Goal: Task Accomplishment & Management: Complete application form

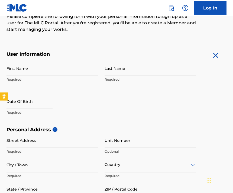
click at [45, 73] on input "First Name" at bounding box center [53, 68] width 92 height 15
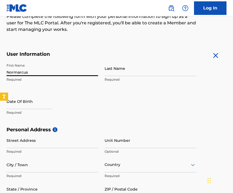
type input "Normarcus"
click at [140, 67] on input "Last Name" at bounding box center [151, 68] width 92 height 15
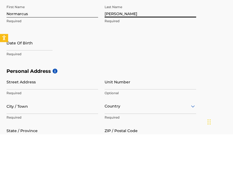
type input "[PERSON_NAME]"
click at [35, 94] on input "text" at bounding box center [30, 101] width 46 height 15
select select "8"
select select "2025"
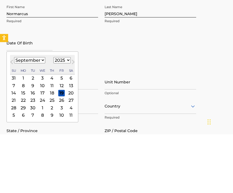
click at [71, 116] on select "1899 1900 1901 1902 1903 1904 1905 1906 1907 1908 1909 1910 1911 1912 1913 1914…" at bounding box center [61, 119] width 17 height 6
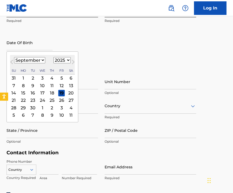
click at [39, 57] on select "January February March April May June July August September October November De…" at bounding box center [29, 60] width 31 height 6
select select "11"
click at [71, 63] on select "1899 1900 1901 1902 1903 1904 1905 1906 1907 1908 1909 1910 1911 1912 1913 1914…" at bounding box center [61, 60] width 17 height 6
click at [71, 59] on select "1899 1900 1901 1902 1903 1904 1905 1906 1907 1908 1909 1910 1911 1912 1913 1914…" at bounding box center [61, 60] width 17 height 6
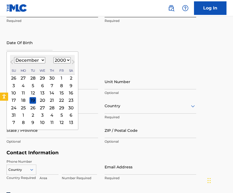
click at [71, 60] on select "1899 1900 1901 1902 1903 1904 1905 1906 1907 1908 1909 1910 1911 1912 1913 1914…" at bounding box center [61, 60] width 17 height 6
select select "2001"
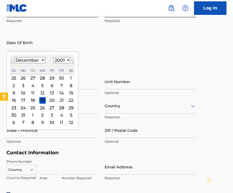
click at [149, 62] on div "First Name Normarcus Required Last Name [PERSON_NAME] Required Date Of Birth [D…" at bounding box center [102, 35] width 190 height 66
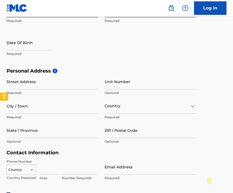
click at [51, 81] on input "Street Address" at bounding box center [53, 81] width 92 height 15
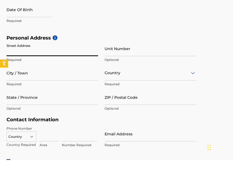
click at [46, 99] on input "City / Town" at bounding box center [53, 106] width 92 height 15
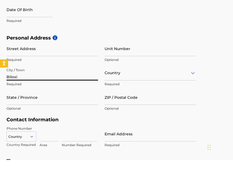
type input "Biloxi"
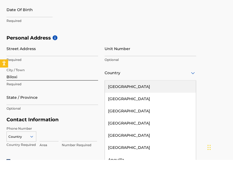
click at [132, 114] on div "[GEOGRAPHIC_DATA]" at bounding box center [150, 120] width 91 height 12
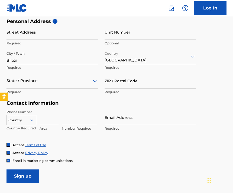
scroll to position [203, 0]
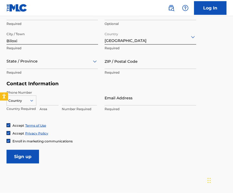
click at [126, 66] on input "ZIP / Postal Code" at bounding box center [151, 61] width 92 height 15
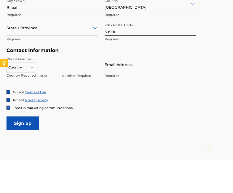
type input "39501"
click at [50, 90] on input at bounding box center [49, 97] width 19 height 15
type input "225"
click at [78, 90] on input at bounding box center [79, 97] width 35 height 15
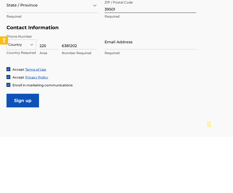
type input "6381202"
click at [126, 107] on p "Required" at bounding box center [151, 109] width 92 height 5
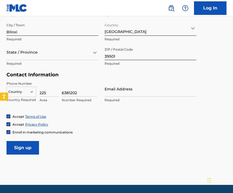
click at [142, 93] on input "Email Address" at bounding box center [151, 88] width 92 height 15
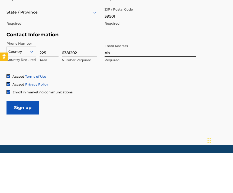
type input "A"
type input "I"
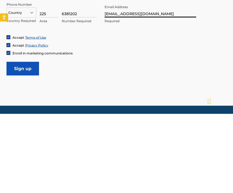
type input "[EMAIL_ADDRESS][DOMAIN_NAME]"
click at [34, 141] on input "Sign up" at bounding box center [23, 148] width 33 height 14
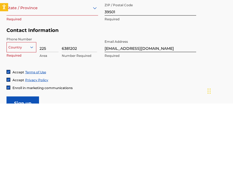
scroll to position [174, 0]
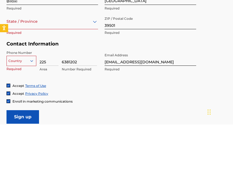
type input "[STREET_ADDRESS]"
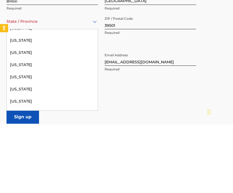
scroll to position [297, 0]
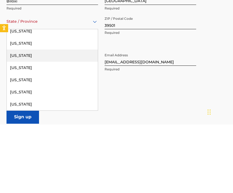
click at [33, 118] on div "[US_STATE]" at bounding box center [52, 124] width 91 height 12
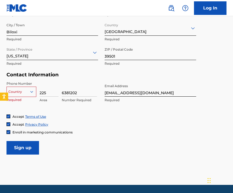
click at [27, 146] on input "Sign up" at bounding box center [23, 148] width 33 height 14
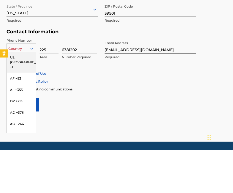
scroll to position [0, 0]
click at [22, 95] on div "US, [GEOGRAPHIC_DATA] +1" at bounding box center [21, 105] width 29 height 21
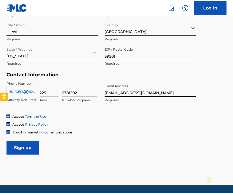
click at [233, 2] on nav "Log In" at bounding box center [116, 8] width 233 height 16
click at [25, 150] on input "Sign up" at bounding box center [23, 148] width 33 height 14
click at [22, 151] on input "Sign up" at bounding box center [23, 148] width 33 height 14
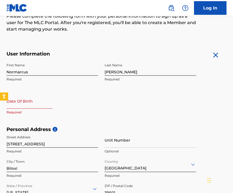
scroll to position [73, 0]
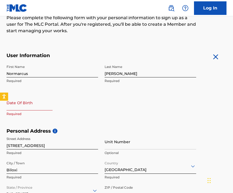
click at [37, 108] on input "text" at bounding box center [30, 102] width 46 height 15
select select "8"
select select "2025"
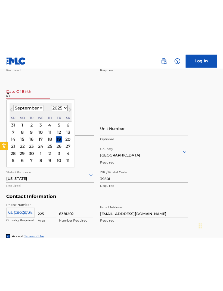
scroll to position [88, 0]
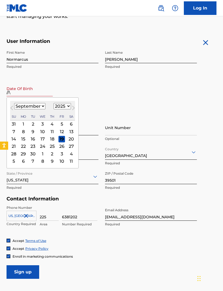
type input "//\"
click at [71, 106] on select "1899 1900 1901 1902 1903 1904 1905 1906 1907 1908 1909 1910 1911 1912 1913 1914…" at bounding box center [61, 106] width 17 height 6
click at [66, 106] on select "1899 1900 1901 1902 1903 1904 1905 1906 1907 1908 1909 1910 1911 1912 1913 1914…" at bounding box center [61, 106] width 17 height 6
select select "2001"
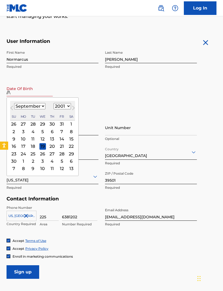
click at [44, 106] on select "January February March April May June July August September October November De…" at bounding box center [29, 106] width 31 height 6
select select "11"
click at [22, 132] on div "3" at bounding box center [23, 131] width 7 height 7
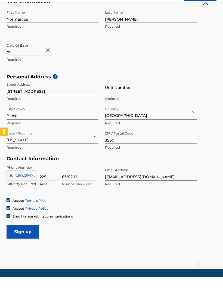
scroll to position [114, 0]
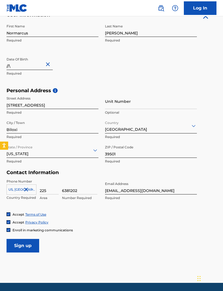
click at [26, 193] on input "Sign up" at bounding box center [23, 246] width 33 height 14
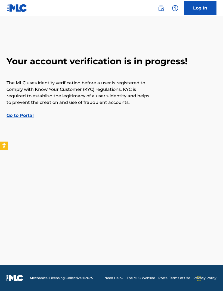
click at [8, 117] on link "Go to Portal" at bounding box center [20, 115] width 27 height 5
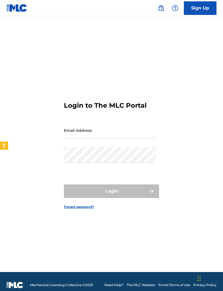
click at [67, 133] on input "Email Address" at bounding box center [110, 130] width 92 height 15
click at [205, 8] on link "Sign Up" at bounding box center [199, 8] width 33 height 14
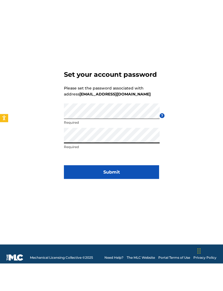
click at [138, 193] on button "Submit" at bounding box center [111, 200] width 95 height 14
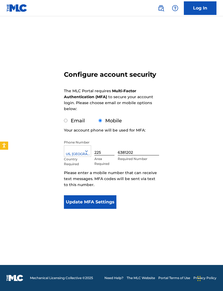
click at [62, 128] on div "Configure account security The MLC Portal requires Multi-Factor Authentication …" at bounding box center [111, 127] width 223 height 194
click at [74, 202] on button "Update MFA Settings" at bounding box center [90, 202] width 52 height 14
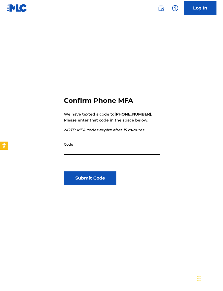
click at [118, 154] on input "Code" at bounding box center [112, 146] width 96 height 15
type input "537693"
click at [103, 172] on button "Submit Code" at bounding box center [90, 179] width 52 height 14
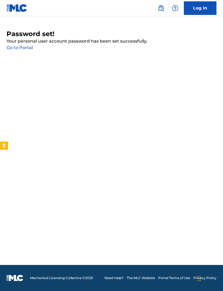
click at [214, 14] on link "Log In" at bounding box center [199, 8] width 33 height 14
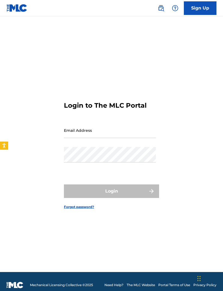
click at [127, 138] on input "Email Address" at bounding box center [110, 130] width 92 height 15
type input "I"
click at [99, 138] on input "Email Address" at bounding box center [110, 130] width 92 height 15
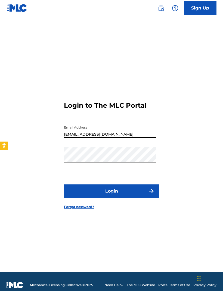
type input "officialabnneemo@icloud.com"
click at [144, 197] on button "Login" at bounding box center [111, 192] width 95 height 14
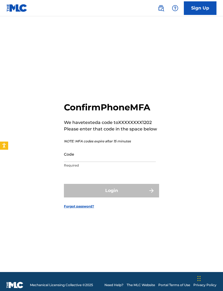
click at [121, 162] on input "Code" at bounding box center [110, 154] width 92 height 15
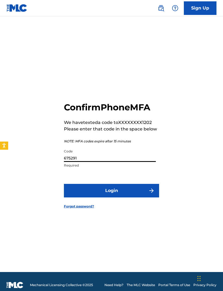
type input "675291"
click at [110, 193] on button "Login" at bounding box center [111, 191] width 95 height 14
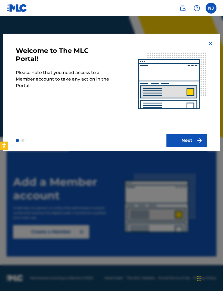
click at [209, 45] on img at bounding box center [210, 43] width 7 height 7
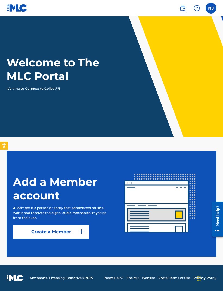
scroll to position [17, 0]
click at [208, 6] on label at bounding box center [210, 8] width 11 height 11
click at [211, 8] on input "NJ Normarcus Jones officialabnneemo@icloud.com Notification Preferences Profile…" at bounding box center [211, 8] width 0 height 0
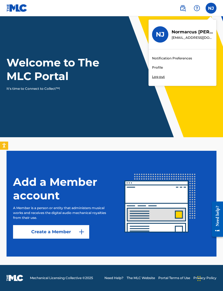
click at [207, 7] on div "NJ NJ Normarcus Jones officialabnneemo@icloud.com Notification Preferences Prof…" at bounding box center [210, 8] width 11 height 11
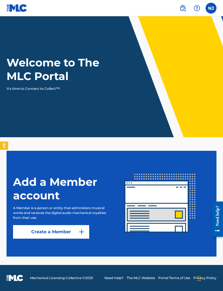
click at [39, 225] on link "Create a Member" at bounding box center [51, 232] width 76 height 14
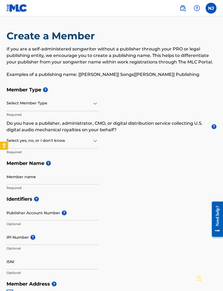
click at [22, 111] on div "Select Member Type Required" at bounding box center [53, 108] width 92 height 24
click at [17, 104] on div at bounding box center [53, 103] width 92 height 7
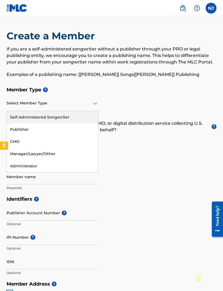
scroll to position [17, 0]
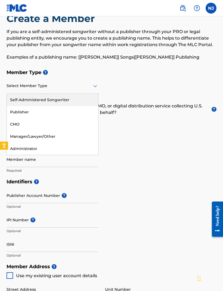
click at [20, 100] on div "Self-Administered Songwriter" at bounding box center [52, 100] width 91 height 12
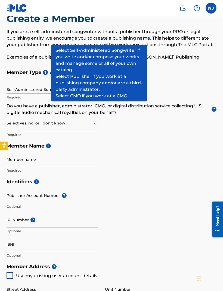
click at [44, 74] on span "?" at bounding box center [45, 72] width 5 height 5
click at [43, 71] on span "?" at bounding box center [45, 72] width 5 height 5
click at [46, 72] on span "?" at bounding box center [45, 72] width 5 height 5
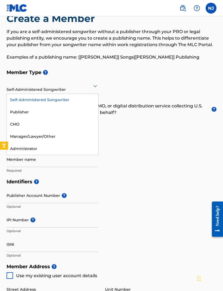
click at [18, 97] on div "Self-Administered Songwriter" at bounding box center [52, 100] width 91 height 12
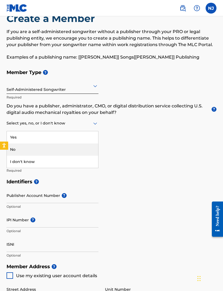
click at [16, 151] on div "No" at bounding box center [52, 150] width 91 height 12
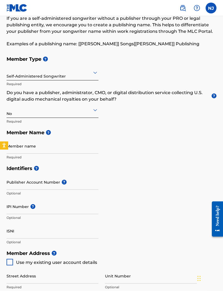
scroll to position [48, 0]
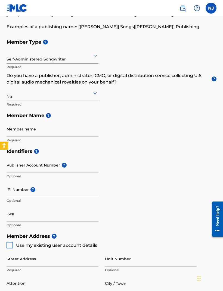
click at [17, 131] on input "Member name" at bounding box center [53, 128] width 92 height 15
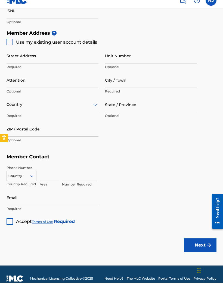
scroll to position [227, 0]
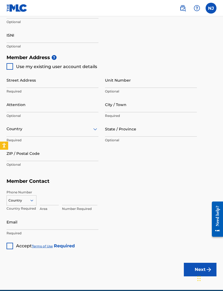
click at [10, 63] on div at bounding box center [10, 66] width 7 height 7
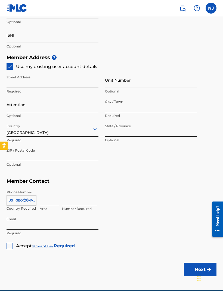
type input "[STREET_ADDRESS]"
type input "Biloxi"
type input "39501"
type input "225"
type input "6381202"
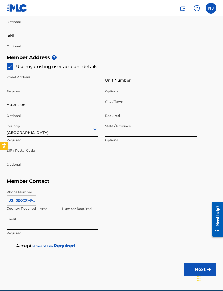
type input "officialabnneemo@icloud.com"
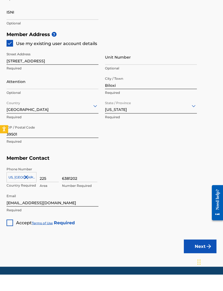
scroll to position [233, 0]
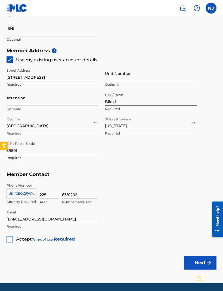
click at [12, 236] on div at bounding box center [10, 239] width 7 height 7
click at [187, 258] on button "Next" at bounding box center [199, 263] width 33 height 14
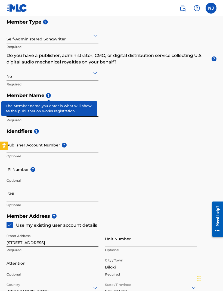
type input "Abn Neemo"
click at [50, 97] on span "?" at bounding box center [48, 95] width 5 height 5
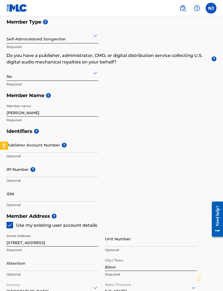
click at [216, 163] on div "Create a Member If you are a self-administered songwriter without a publisher t…" at bounding box center [111, 185] width 223 height 446
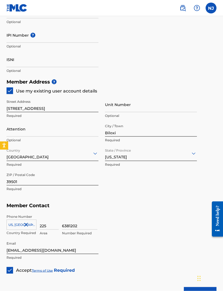
scroll to position [233, 0]
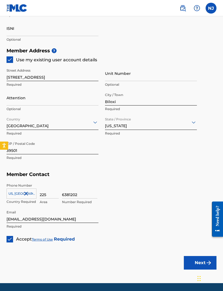
click at [203, 262] on button "Next" at bounding box center [199, 263] width 33 height 14
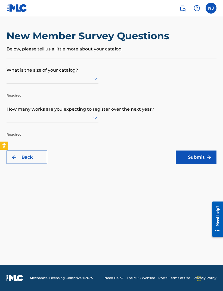
click at [15, 56] on div "New Member Survey Questions Below, please tell us a little more about your cata…" at bounding box center [111, 44] width 209 height 29
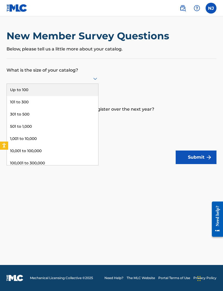
click at [15, 119] on div "301 to 500" at bounding box center [52, 114] width 91 height 12
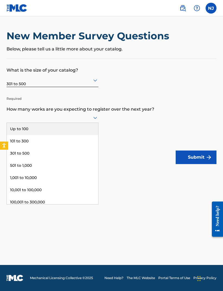
click at [15, 157] on div "301 to 500" at bounding box center [52, 153] width 91 height 12
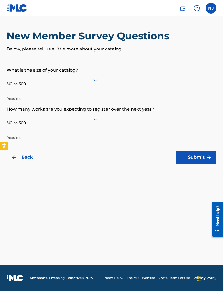
click at [203, 157] on button "Submit" at bounding box center [195, 158] width 41 height 14
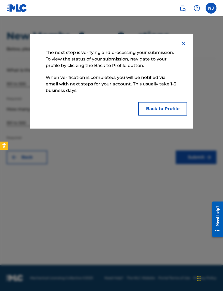
click at [176, 107] on button "Back to Profile" at bounding box center [162, 109] width 49 height 14
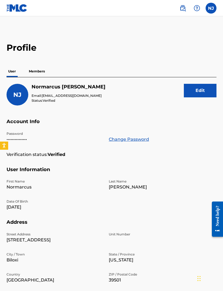
click at [210, 7] on label at bounding box center [210, 8] width 11 height 11
click at [211, 8] on input "NJ Normarcus Jones officialabnneemo@icloud.com Notification Preferences Profile…" at bounding box center [211, 8] width 0 height 0
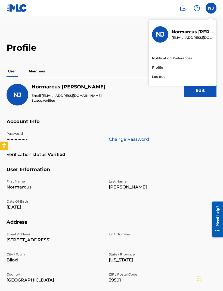
click at [210, 6] on div "NJ NJ Normarcus Jones officialabnneemo@icloud.com Notification Preferences Prof…" at bounding box center [210, 8] width 11 height 11
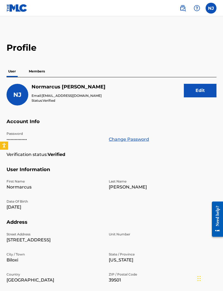
click at [181, 7] on img at bounding box center [182, 8] width 7 height 7
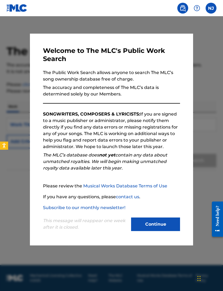
click at [173, 223] on button "Continue" at bounding box center [155, 225] width 49 height 14
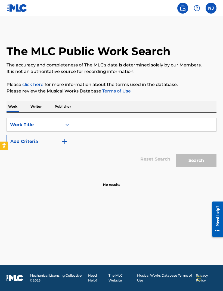
click at [198, 9] on img at bounding box center [196, 8] width 7 height 7
click at [211, 10] on label at bounding box center [210, 8] width 11 height 11
click at [211, 8] on input "NJ Normarcus Jones officialabnneemo@icloud.com Notification Preferences Profile…" at bounding box center [211, 8] width 0 height 0
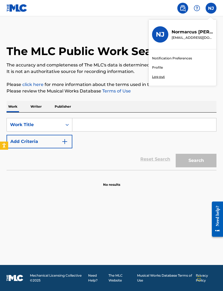
click at [12, 4] on img at bounding box center [17, 8] width 21 height 8
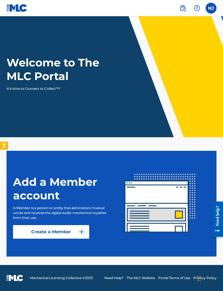
scroll to position [17, 0]
click at [38, 225] on link "Create a Member" at bounding box center [51, 232] width 76 height 14
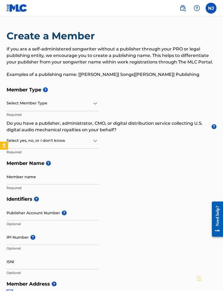
click at [208, 9] on label at bounding box center [210, 8] width 11 height 11
click at [211, 8] on input "NJ Normarcus Jones officialabnneemo@icloud.com Notification Preferences Profile…" at bounding box center [211, 8] width 0 height 0
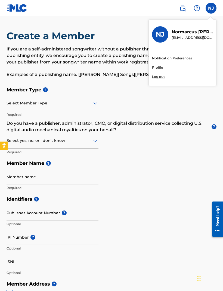
click at [205, 32] on p "Normarcus Jones" at bounding box center [191, 32] width 41 height 7
click at [211, 8] on input "NJ Normarcus Jones officialabnneemo@icloud.com Notification Preferences Profile…" at bounding box center [211, 8] width 0 height 0
click at [157, 27] on div "NJ" at bounding box center [160, 34] width 16 height 16
click at [211, 8] on input "NJ Normarcus Jones officialabnneemo@icloud.com Notification Preferences Profile…" at bounding box center [211, 8] width 0 height 0
click at [160, 35] on h3 "NJ" at bounding box center [159, 34] width 9 height 8
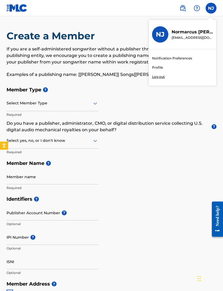
click at [211, 8] on input "NJ Normarcus Jones officialabnneemo@icloud.com Notification Preferences Profile…" at bounding box center [211, 8] width 0 height 0
click at [21, 7] on img at bounding box center [17, 8] width 21 height 8
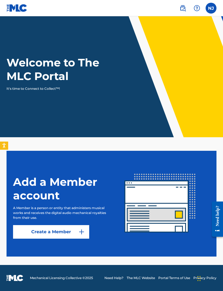
click at [187, 4] on span at bounding box center [189, 8] width 25 height 11
